Goal: Information Seeking & Learning: Learn about a topic

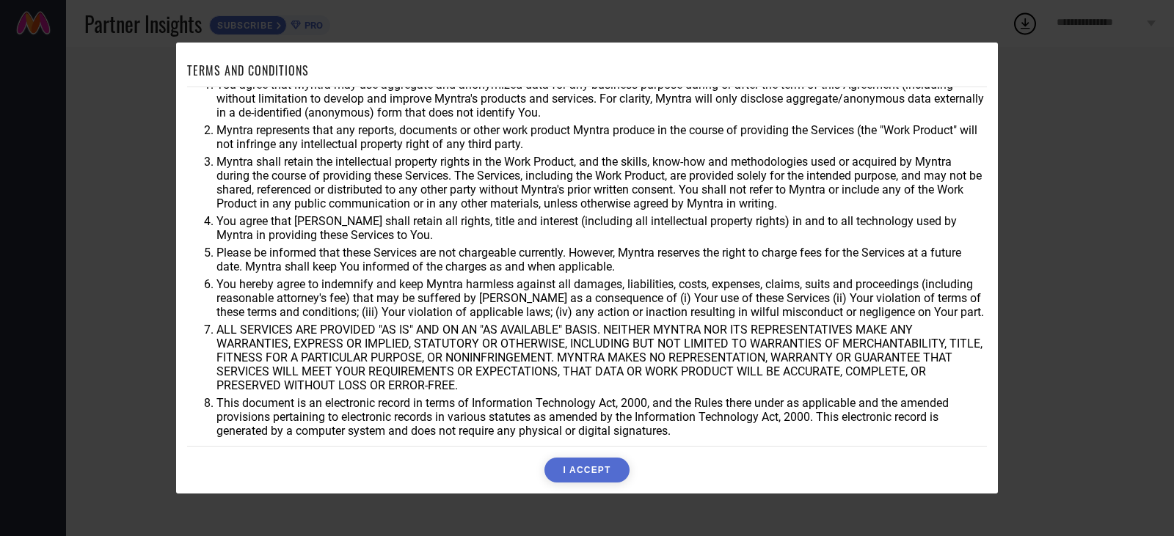
scroll to position [39, 0]
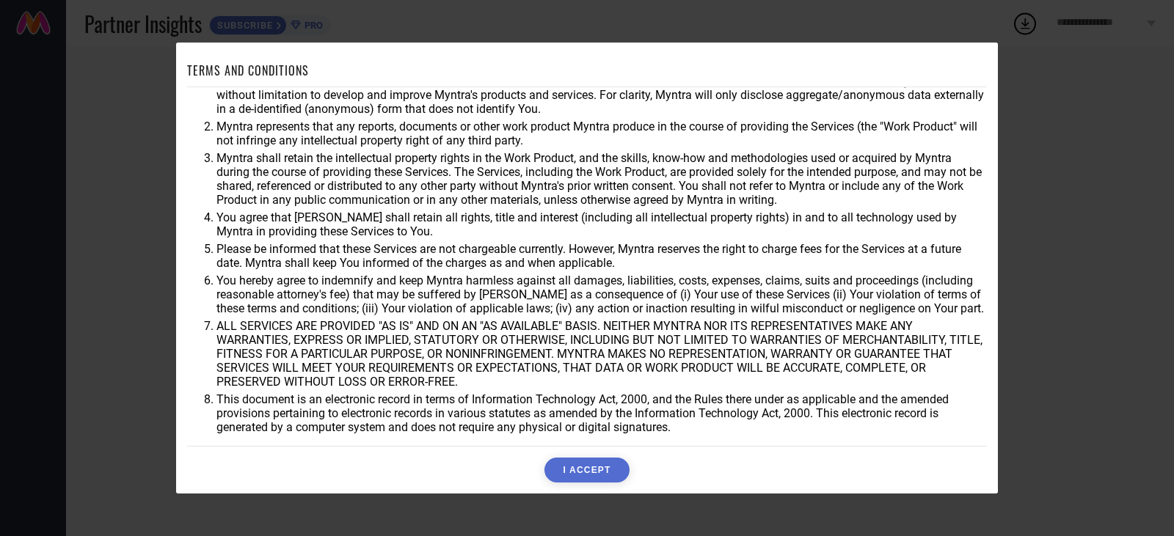
click at [591, 463] on button "I ACCEPT" at bounding box center [586, 470] width 84 height 25
click at [588, 478] on div "Accepting..." at bounding box center [587, 470] width 800 height 25
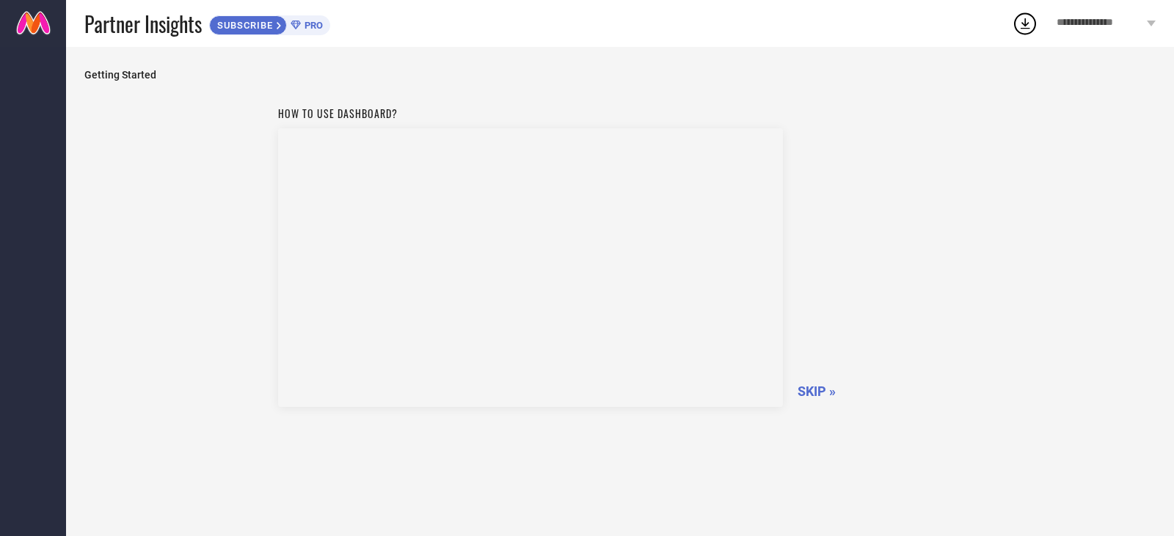
click at [803, 392] on span "SKIP »" at bounding box center [816, 391] width 38 height 15
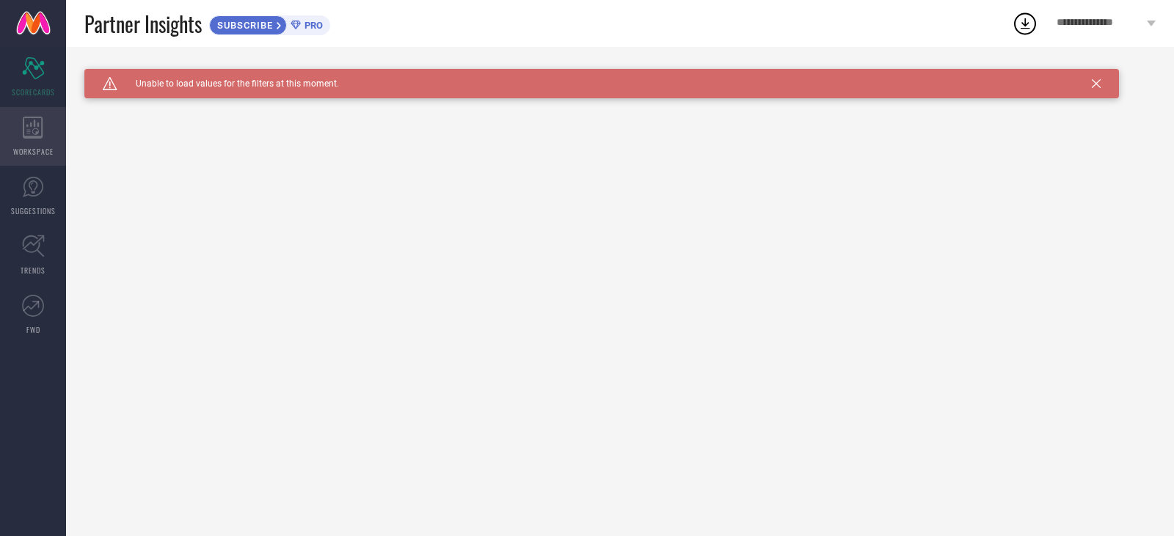
click at [30, 139] on div "WORKSPACE" at bounding box center [33, 136] width 66 height 59
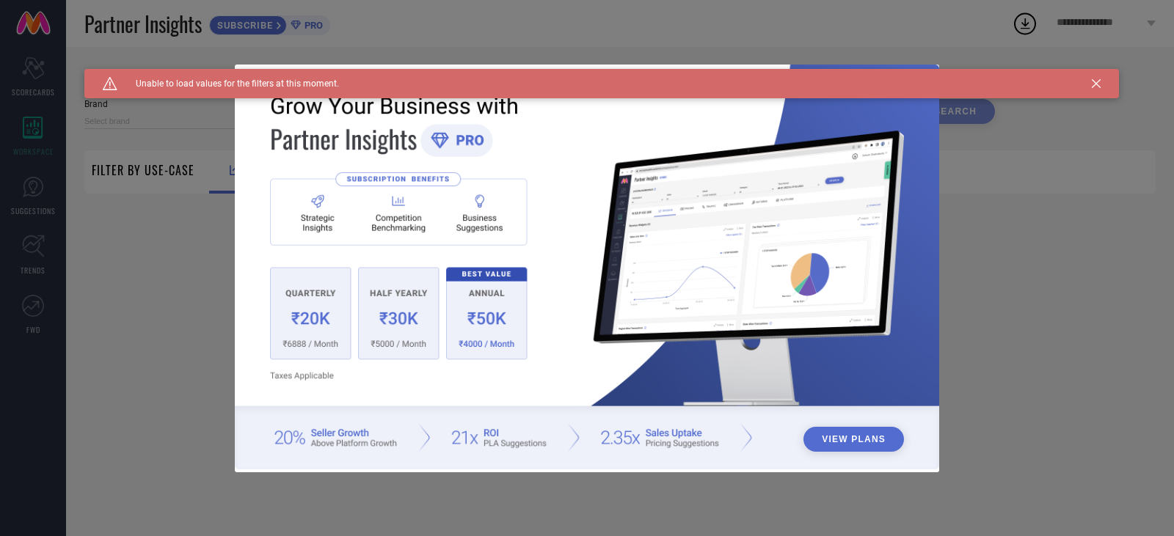
click at [30, 73] on div "View Plans" at bounding box center [587, 268] width 1174 height 536
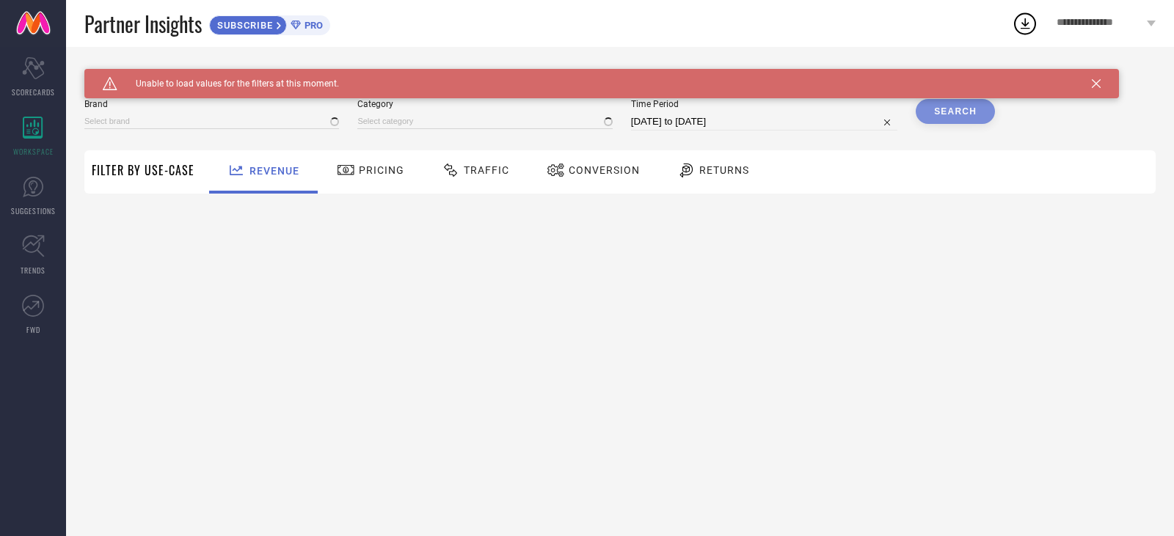
type input "1 STOP FASHION"
type input "All"
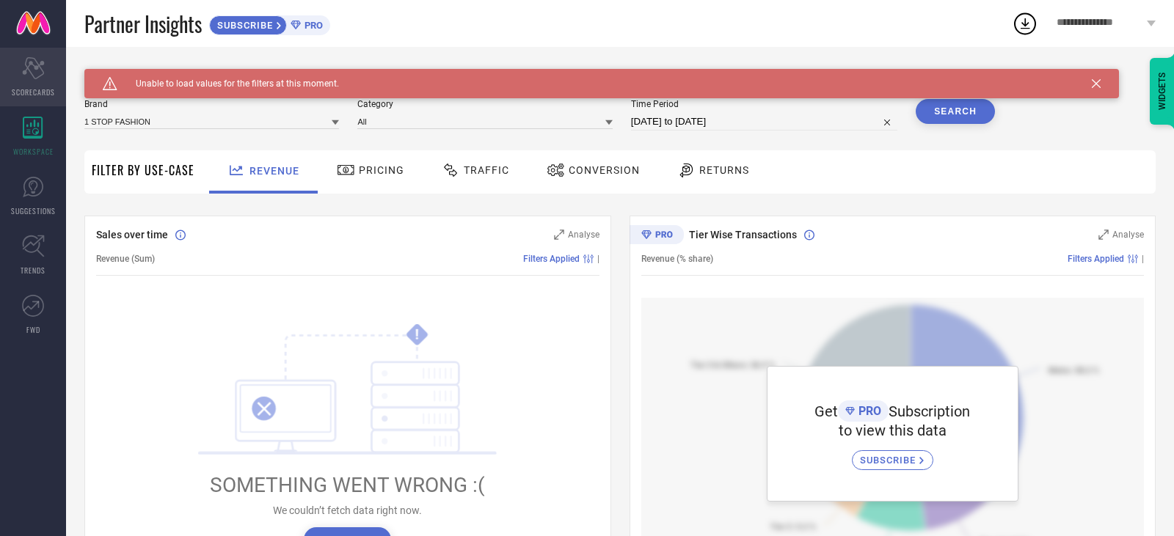
click at [14, 80] on div "Scorecard SCORECARDS" at bounding box center [33, 77] width 66 height 59
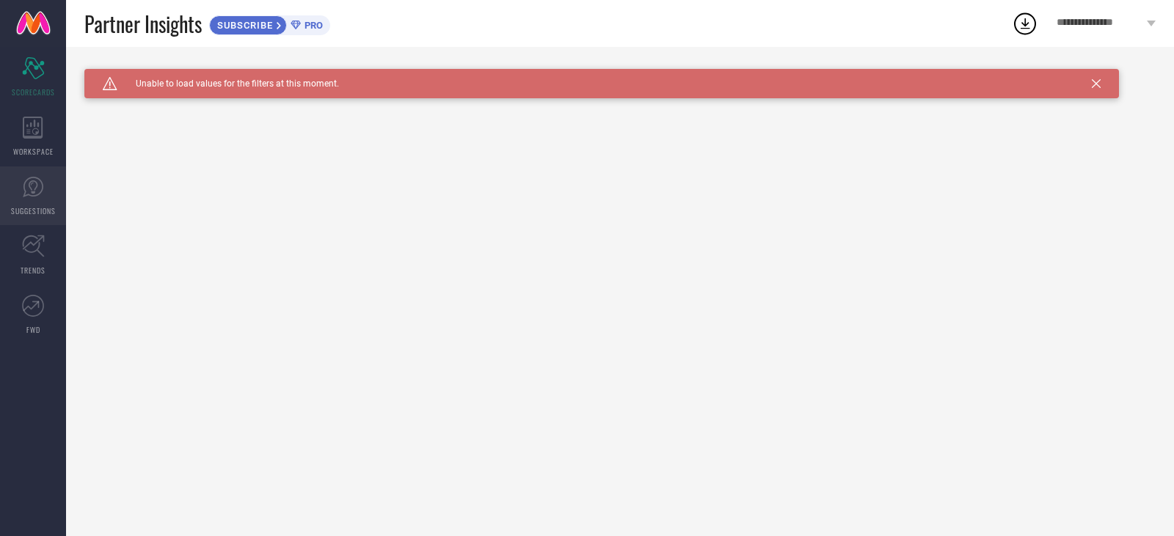
click at [29, 210] on span "SUGGESTIONS" at bounding box center [33, 210] width 45 height 11
click at [32, 251] on icon at bounding box center [33, 246] width 23 height 23
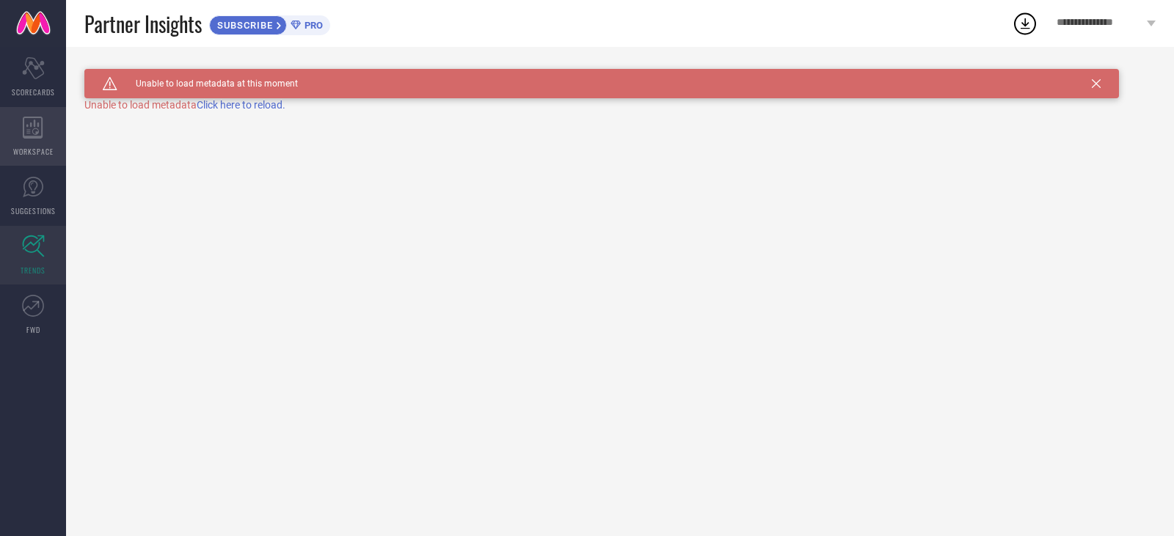
click at [9, 136] on div "WORKSPACE" at bounding box center [33, 136] width 66 height 59
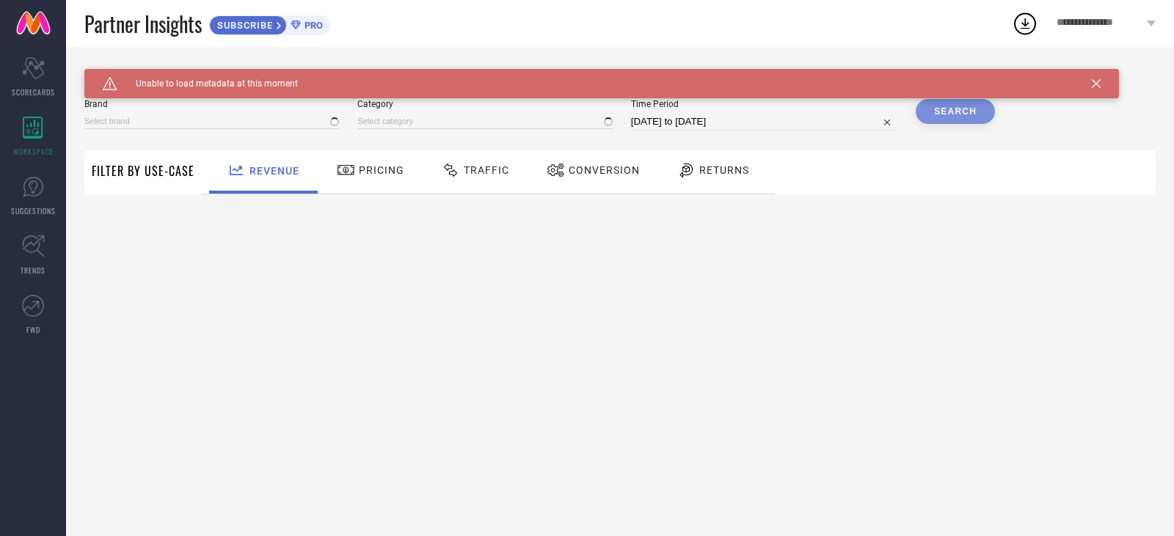
type input "1 STOP FASHION"
type input "All"
click at [162, 177] on span "Filter By Use-Case" at bounding box center [143, 171] width 103 height 18
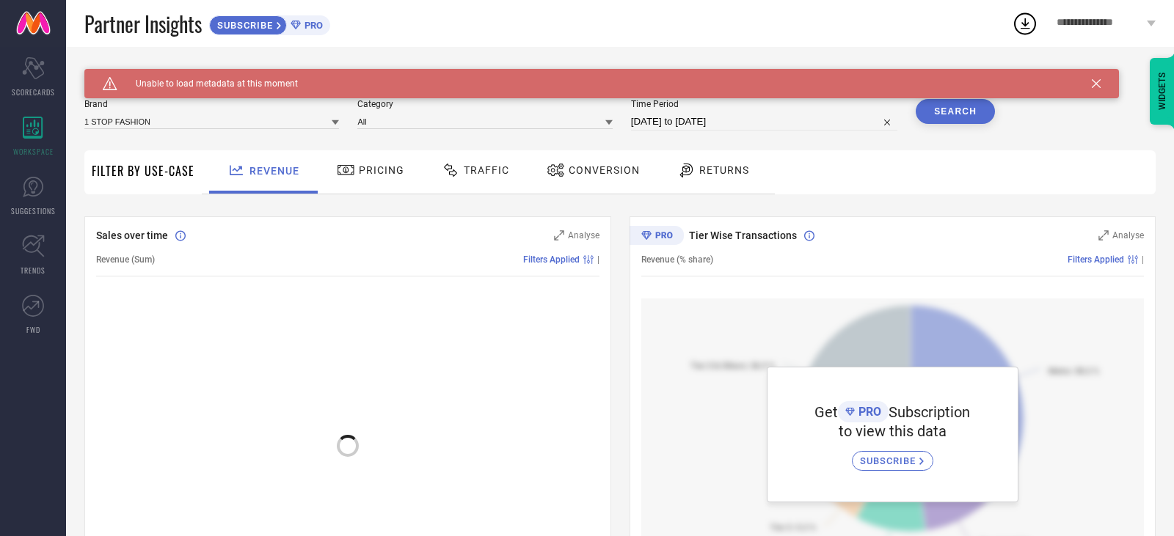
click at [333, 174] on div "Pricing" at bounding box center [370, 170] width 75 height 25
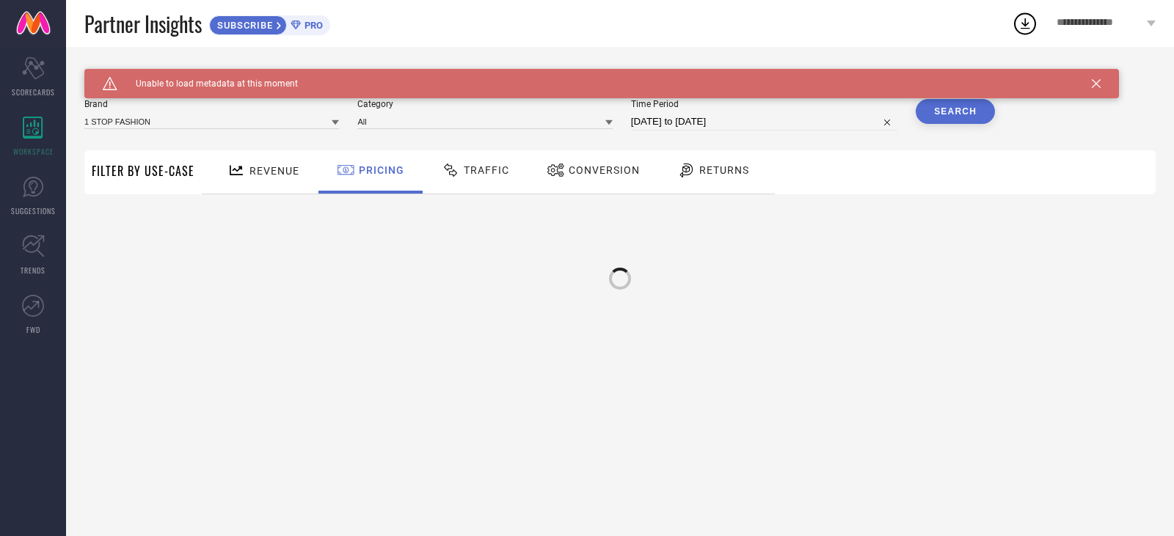
click at [483, 180] on div "Traffic" at bounding box center [475, 170] width 75 height 25
click at [588, 192] on div "Conversion" at bounding box center [594, 171] width 130 height 43
click at [718, 171] on span "Returns" at bounding box center [724, 170] width 50 height 12
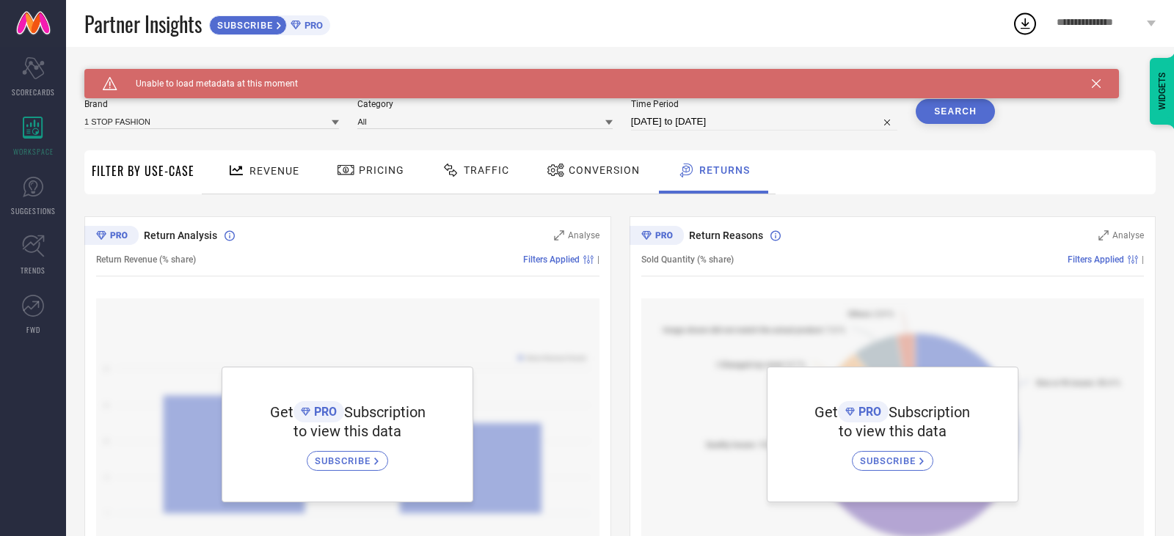
click at [298, 166] on div "Revenue" at bounding box center [263, 171] width 79 height 26
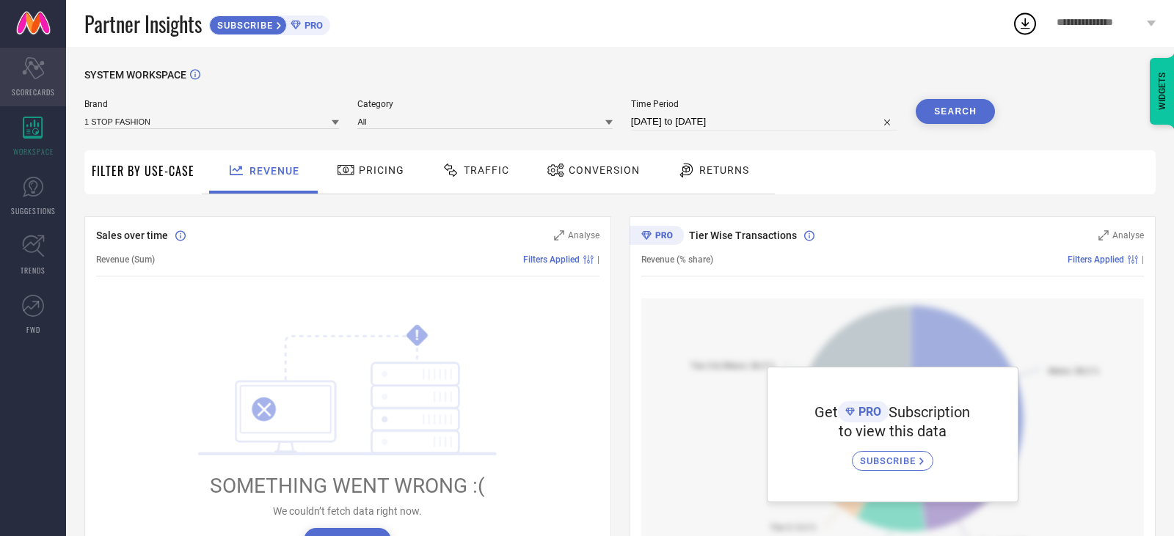
click at [32, 84] on div "Scorecard SCORECARDS" at bounding box center [33, 77] width 66 height 59
